Goal: Check status

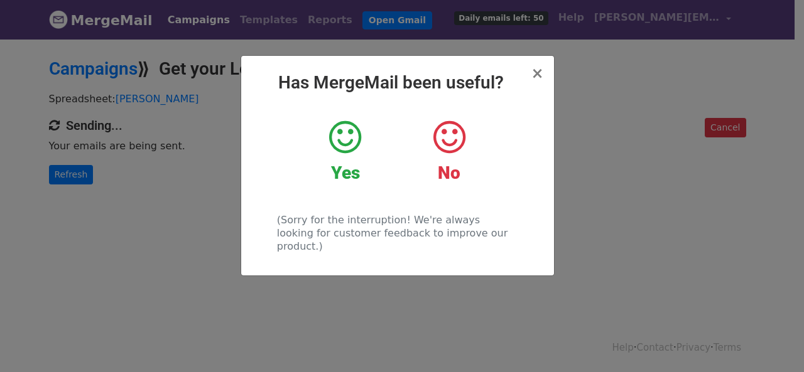
click at [133, 176] on div "× Has MergeMail been useful? Yes No (Sorry for the interruption! We're always l…" at bounding box center [402, 205] width 804 height 335
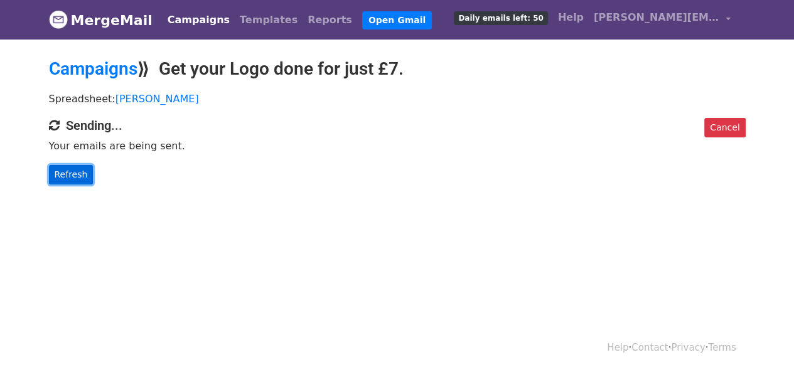
click at [78, 173] on link "Refresh" at bounding box center [71, 174] width 45 height 19
click at [86, 182] on link "Refresh" at bounding box center [71, 174] width 45 height 19
